Goal: Task Accomplishment & Management: Complete application form

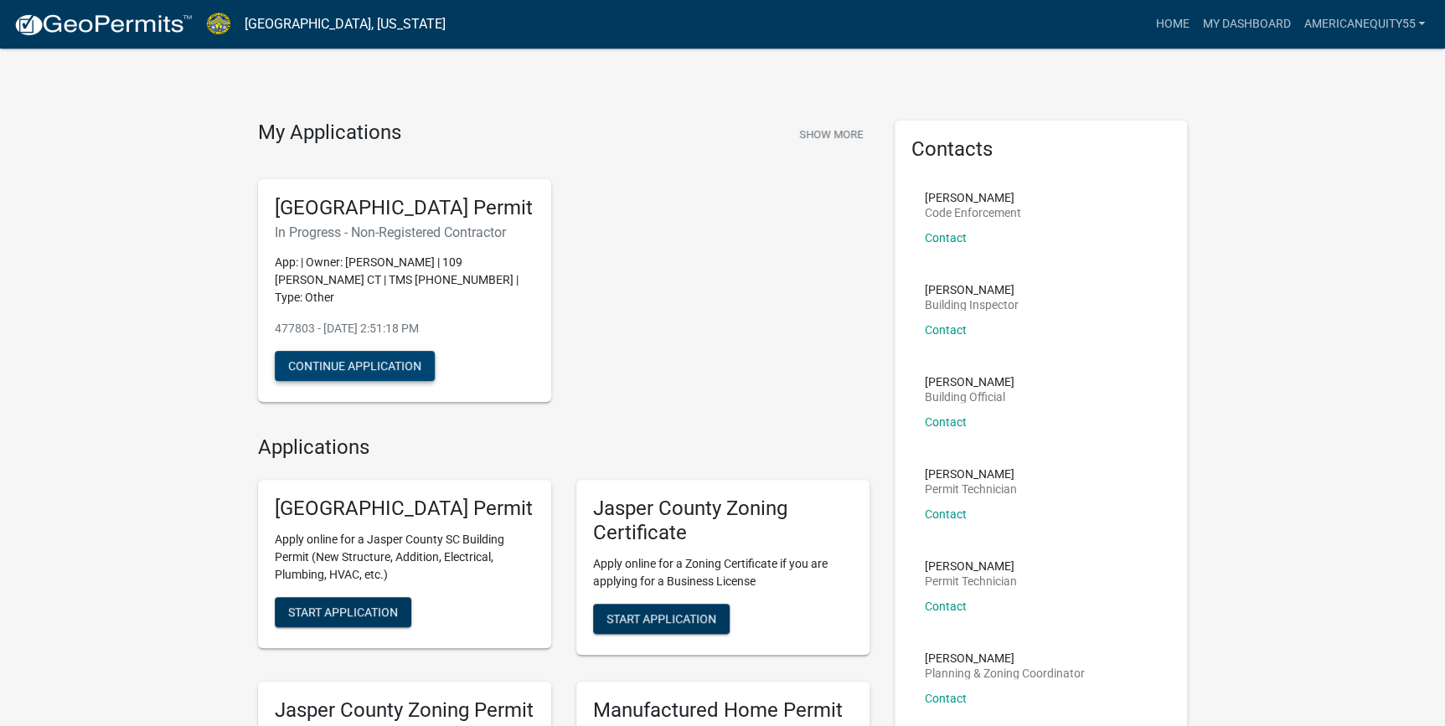
click at [371, 376] on button "Continue Application" at bounding box center [355, 366] width 160 height 30
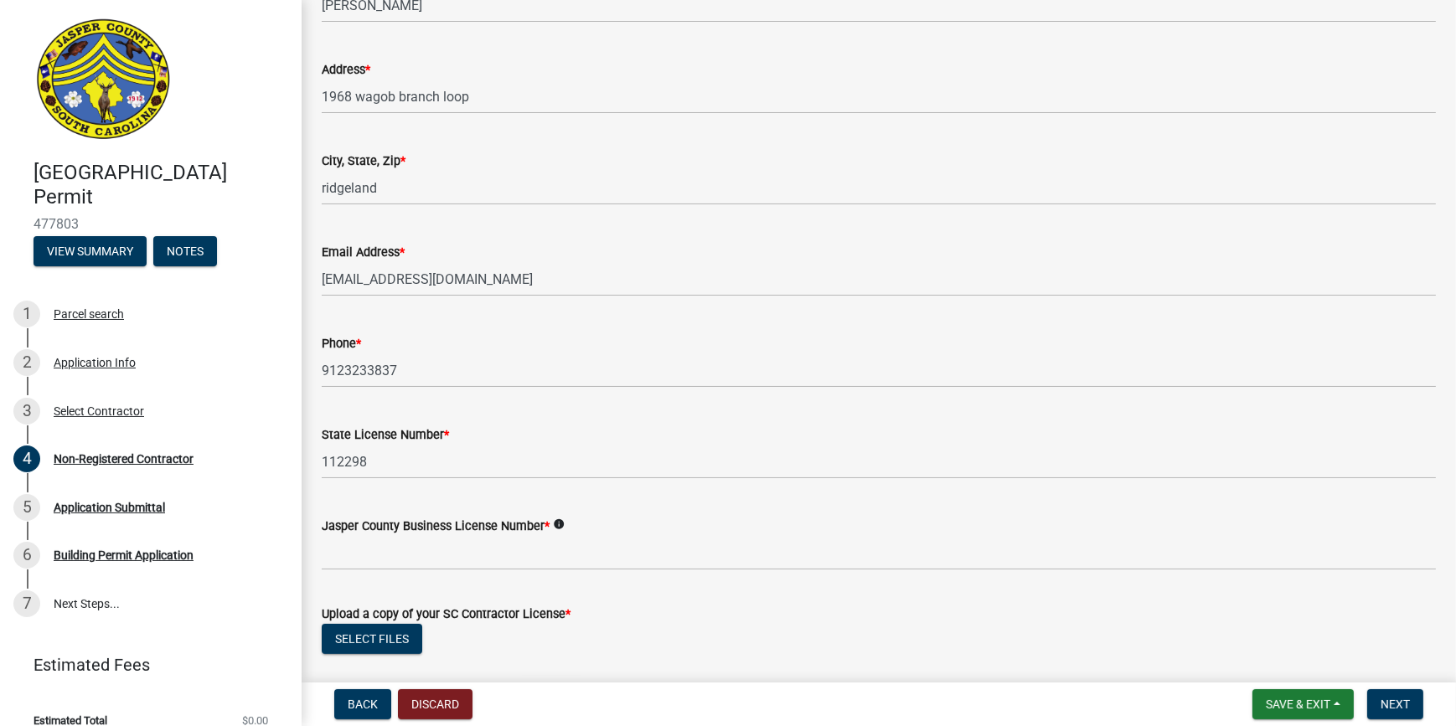
scroll to position [609, 0]
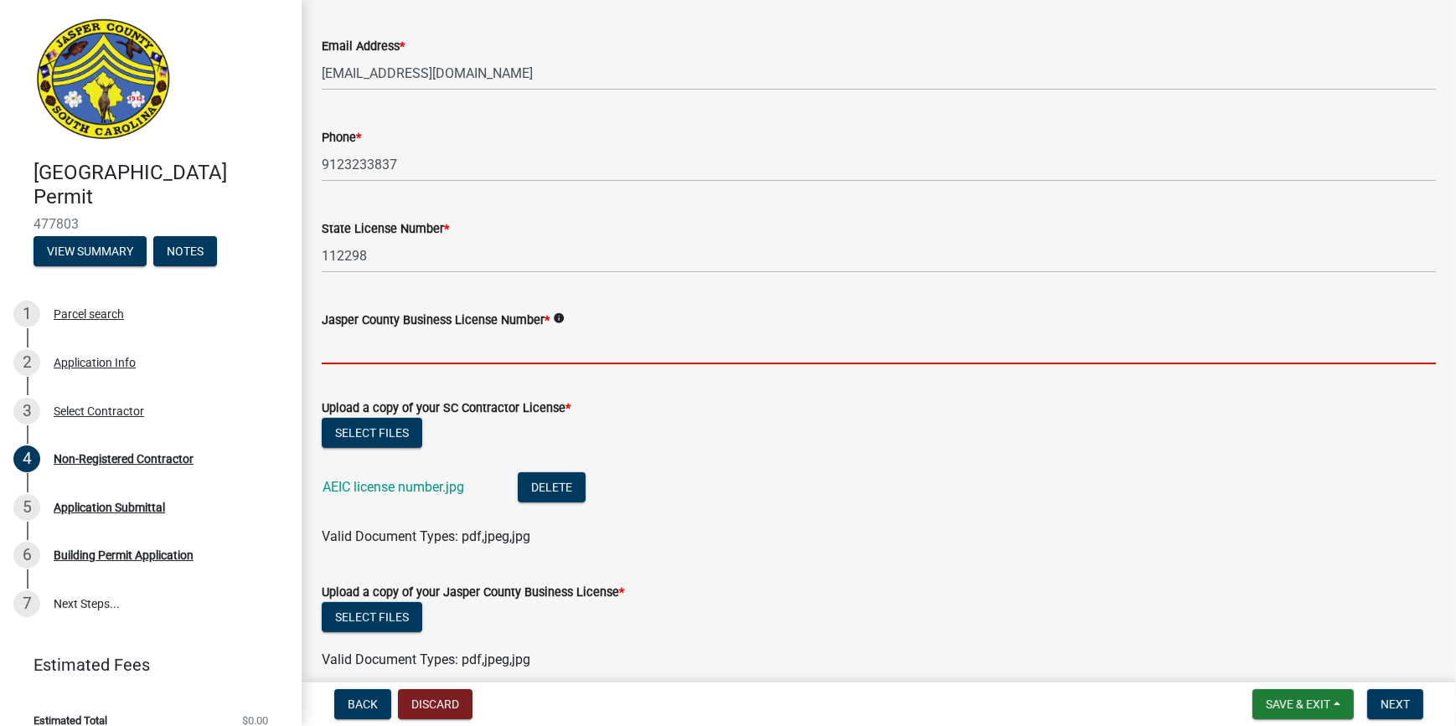
click at [435, 344] on input "Jasper County Business License Number *" at bounding box center [879, 347] width 1114 height 34
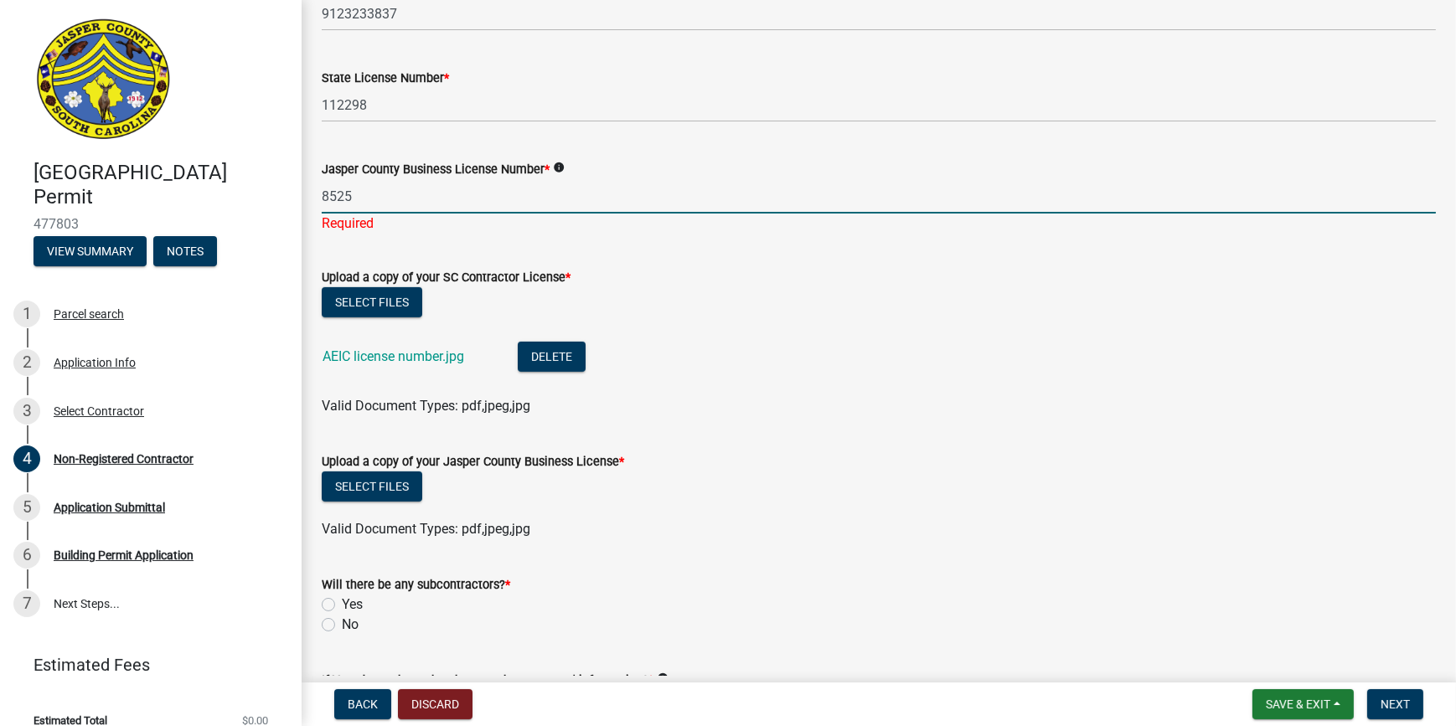
scroll to position [762, 0]
type input "8525"
click at [400, 474] on button "Select files" at bounding box center [372, 485] width 101 height 30
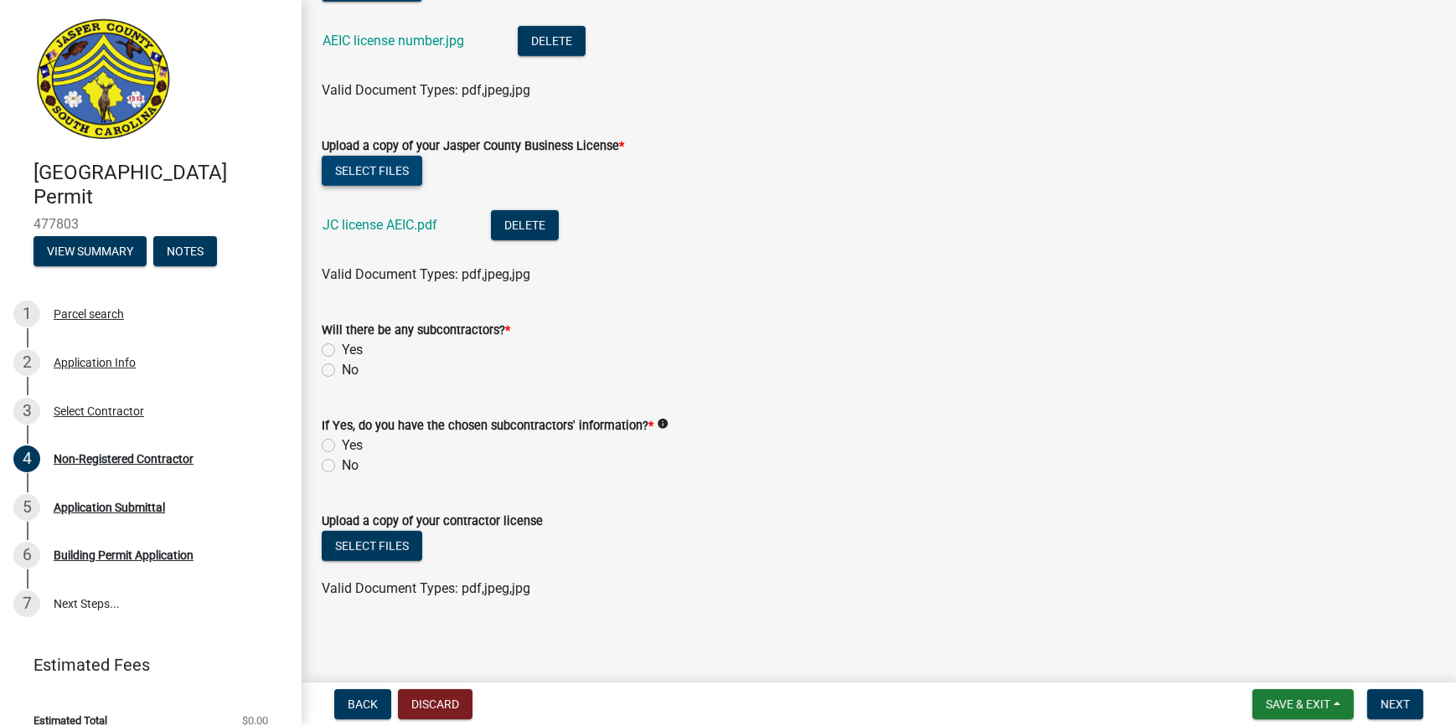
scroll to position [1057, 0]
click at [342, 362] on label "No" at bounding box center [350, 369] width 17 height 20
click at [342, 362] on input "No" at bounding box center [347, 364] width 11 height 11
radio input "true"
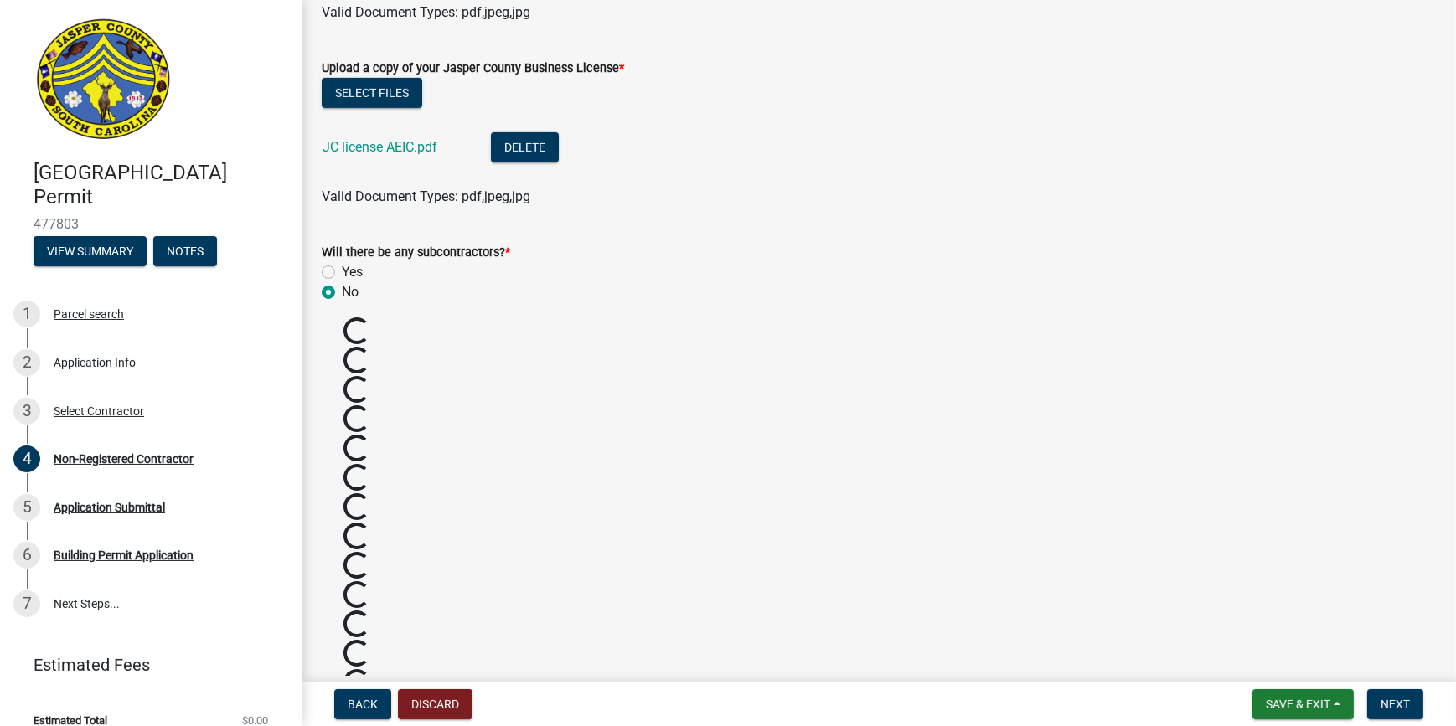
scroll to position [963, 0]
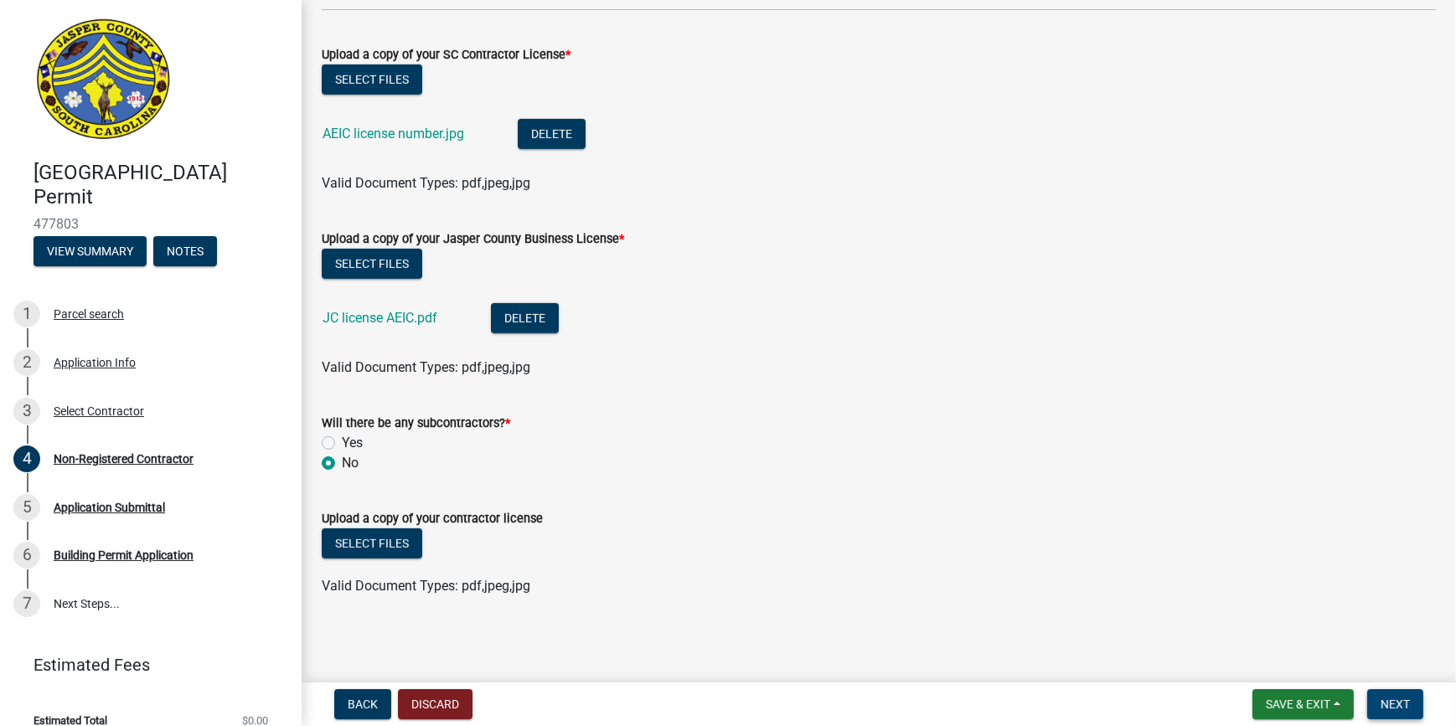
click at [1411, 695] on button "Next" at bounding box center [1395, 704] width 56 height 30
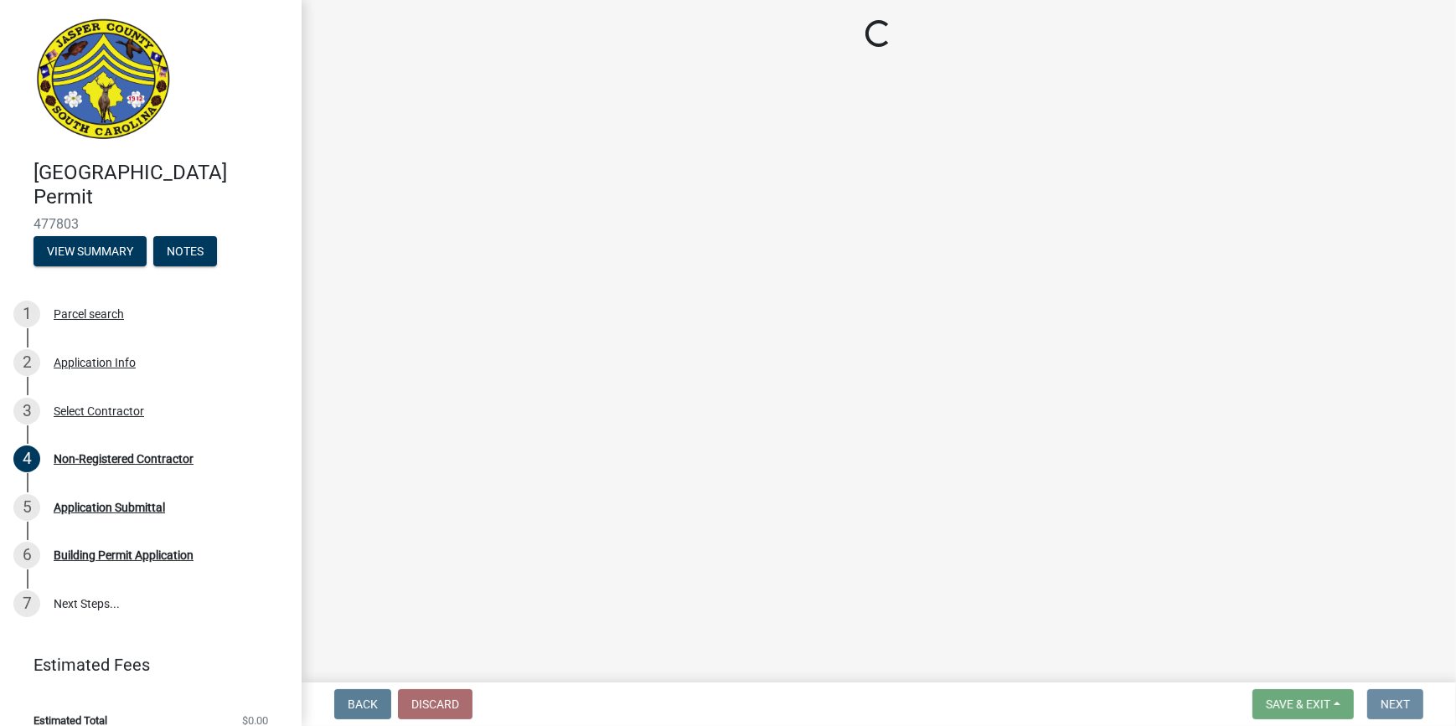
scroll to position [0, 0]
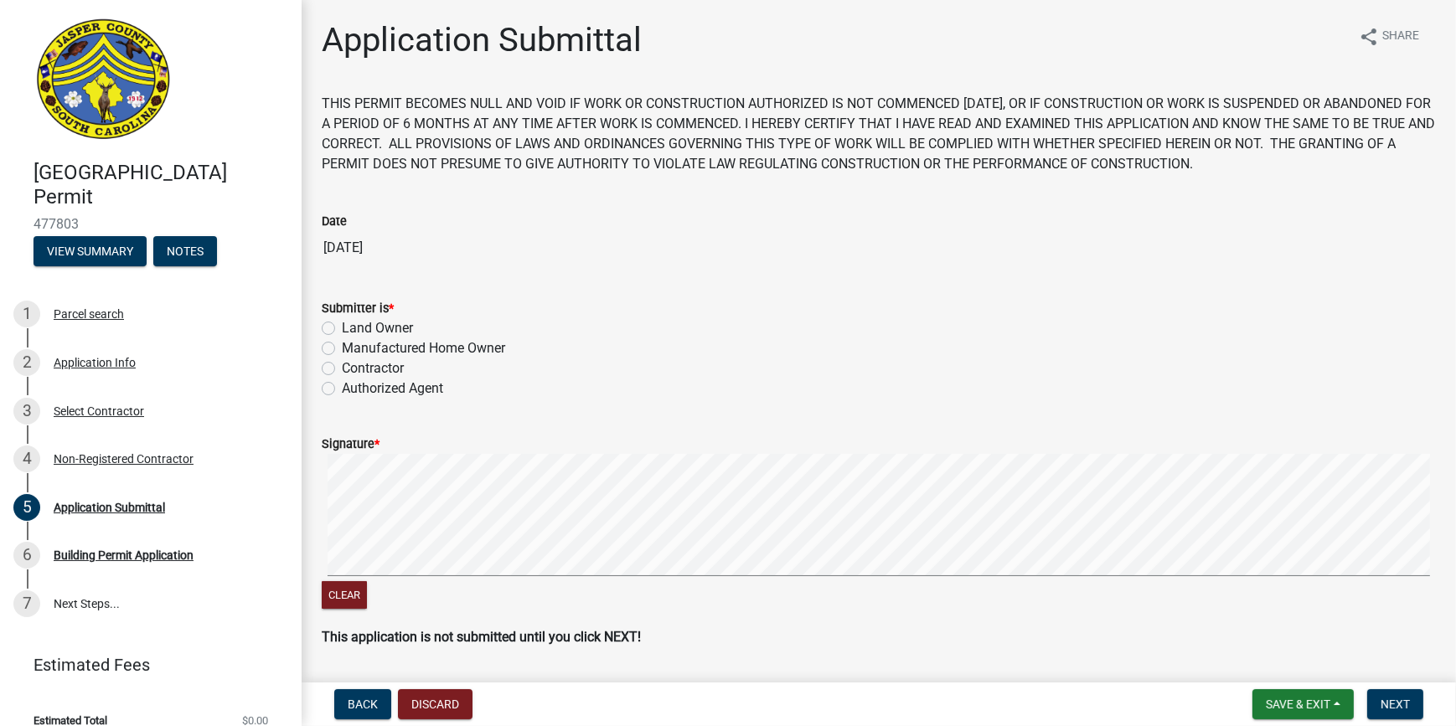
click at [342, 372] on label "Contractor" at bounding box center [373, 369] width 62 height 20
click at [342, 369] on input "Contractor" at bounding box center [347, 364] width 11 height 11
radio input "true"
click at [1402, 698] on span "Next" at bounding box center [1395, 704] width 29 height 13
